Goal: Find contact information: Find contact information

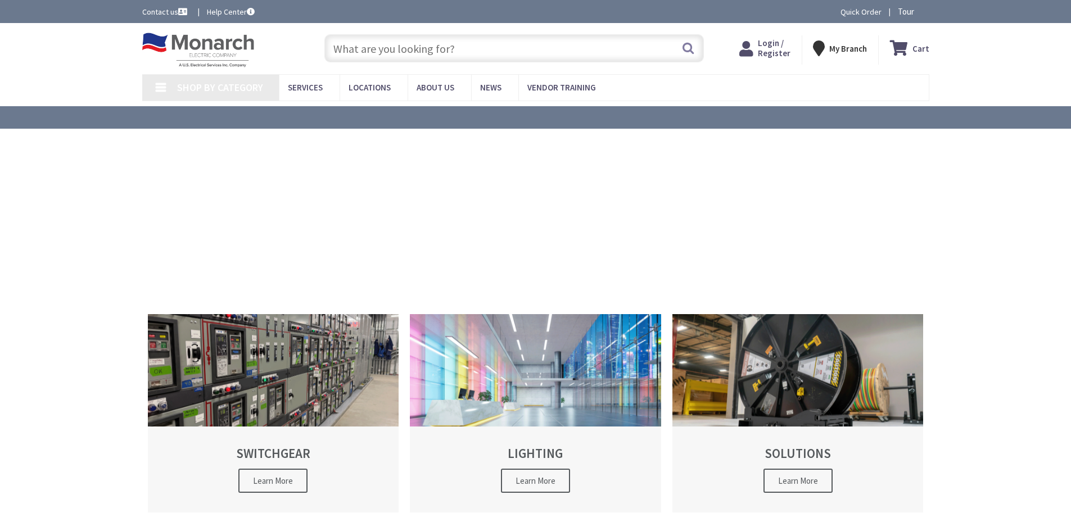
click at [157, 16] on link "Contact us" at bounding box center [165, 11] width 47 height 11
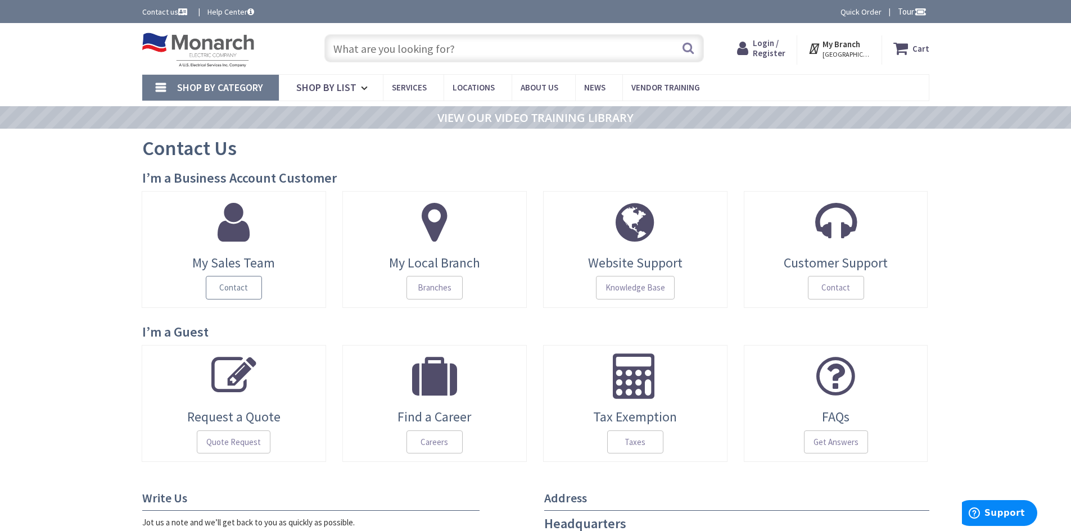
drag, startPoint x: 244, startPoint y: 288, endPoint x: 246, endPoint y: 282, distance: 6.4
click at [244, 287] on span "Contact" at bounding box center [234, 288] width 56 height 24
click at [233, 292] on span "Contact" at bounding box center [234, 288] width 56 height 24
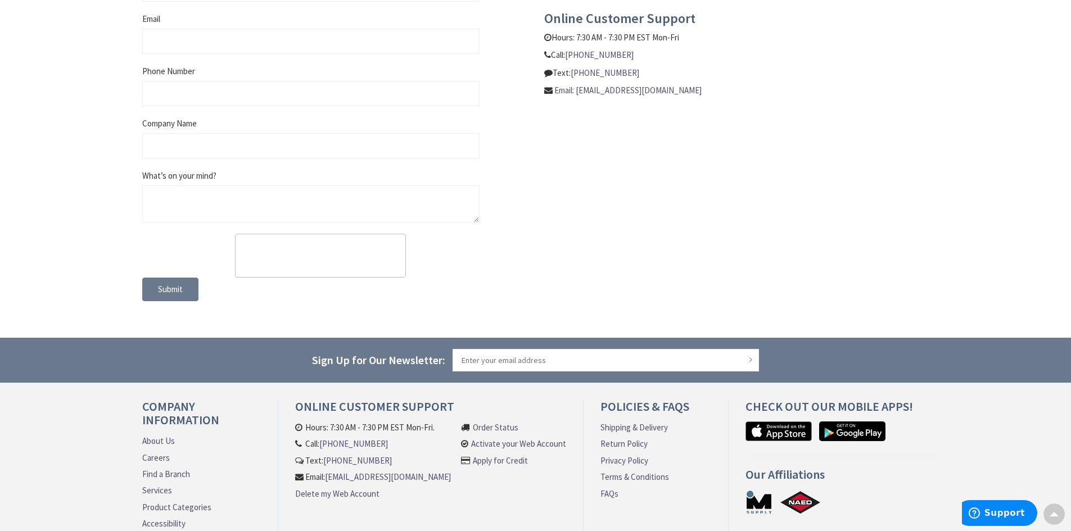
scroll to position [650, 0]
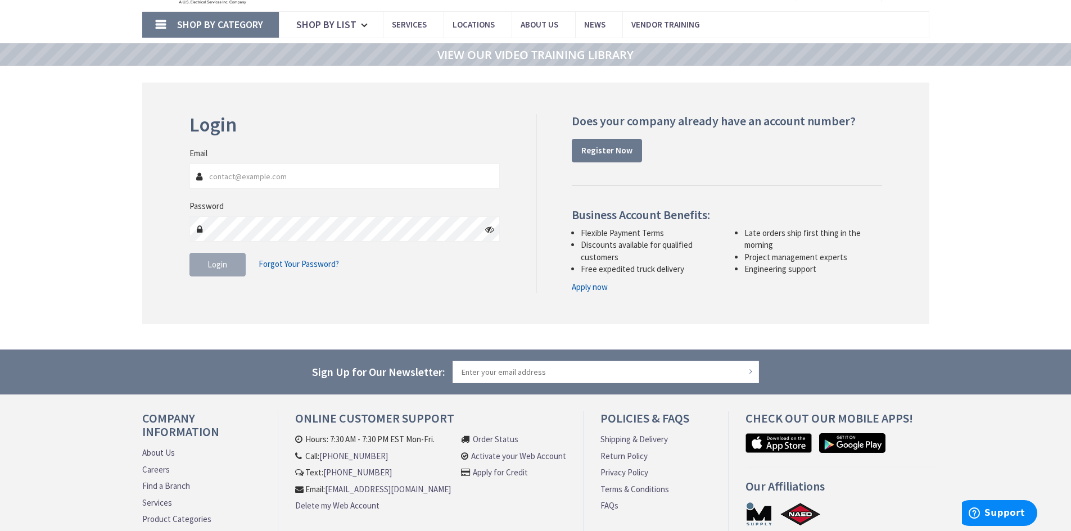
scroll to position [145, 0]
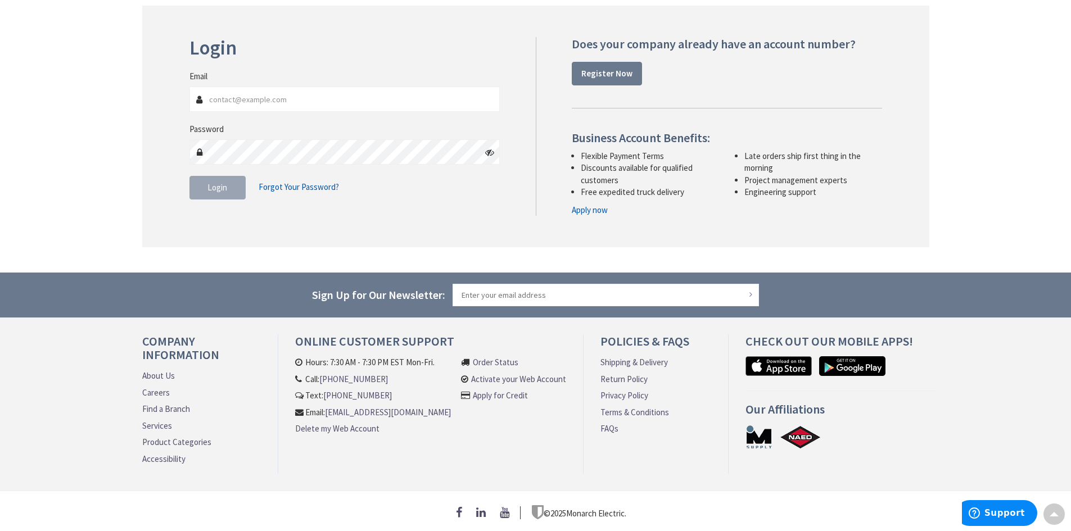
click at [3, 429] on div "Company Information About Us Careers Find a Branch Services Product Categories …" at bounding box center [535, 413] width 1071 height 156
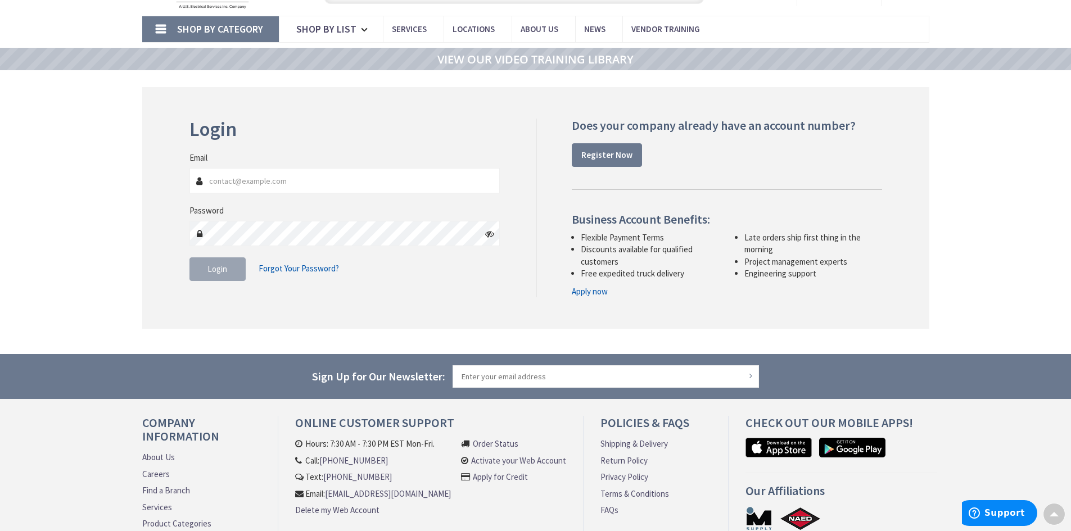
scroll to position [0, 0]
